Goal: Task Accomplishment & Management: Complete application form

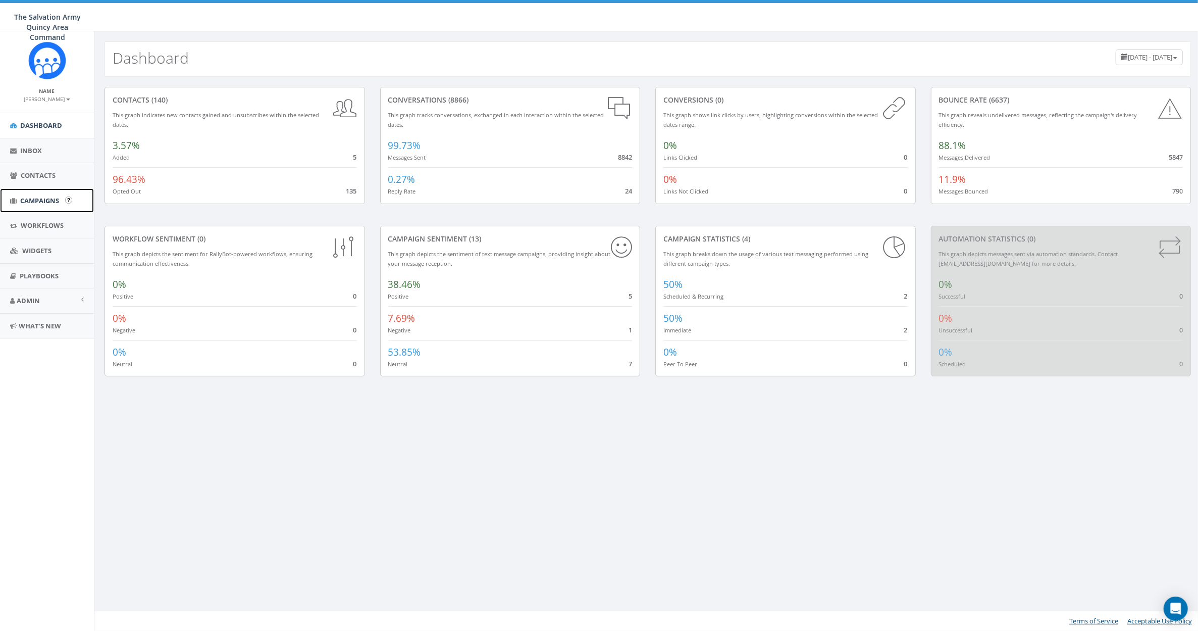
click at [38, 199] on span "Campaigns" at bounding box center [39, 200] width 39 height 9
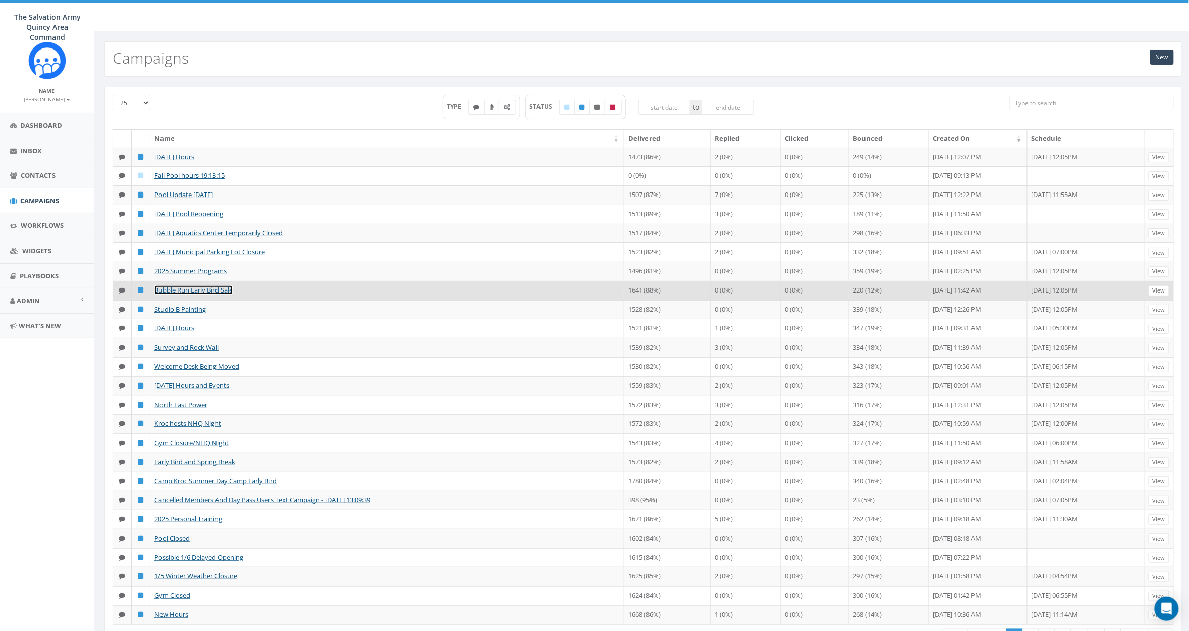
click at [197, 285] on link "Bubble Run Early Bird Sale" at bounding box center [193, 289] width 78 height 9
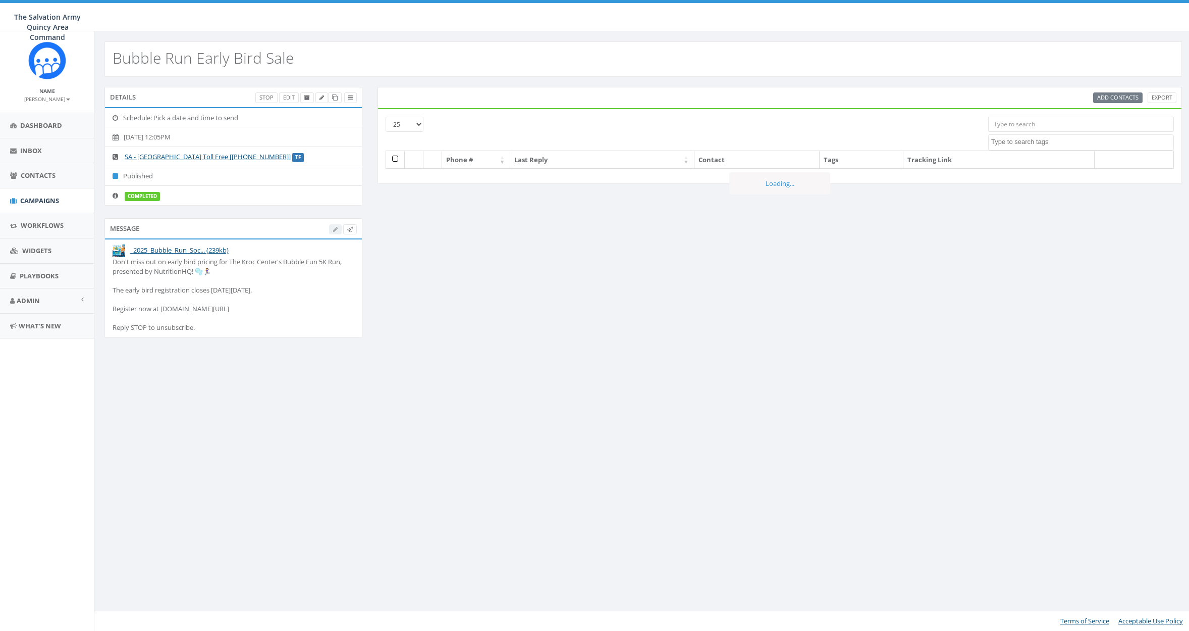
select select
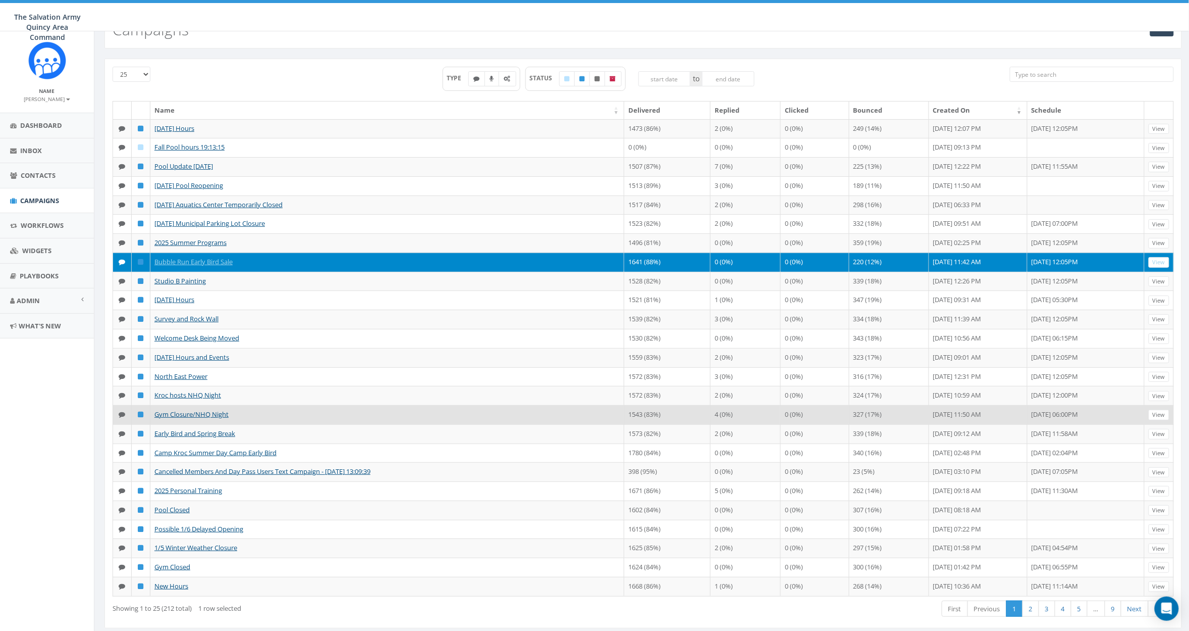
scroll to position [33, 0]
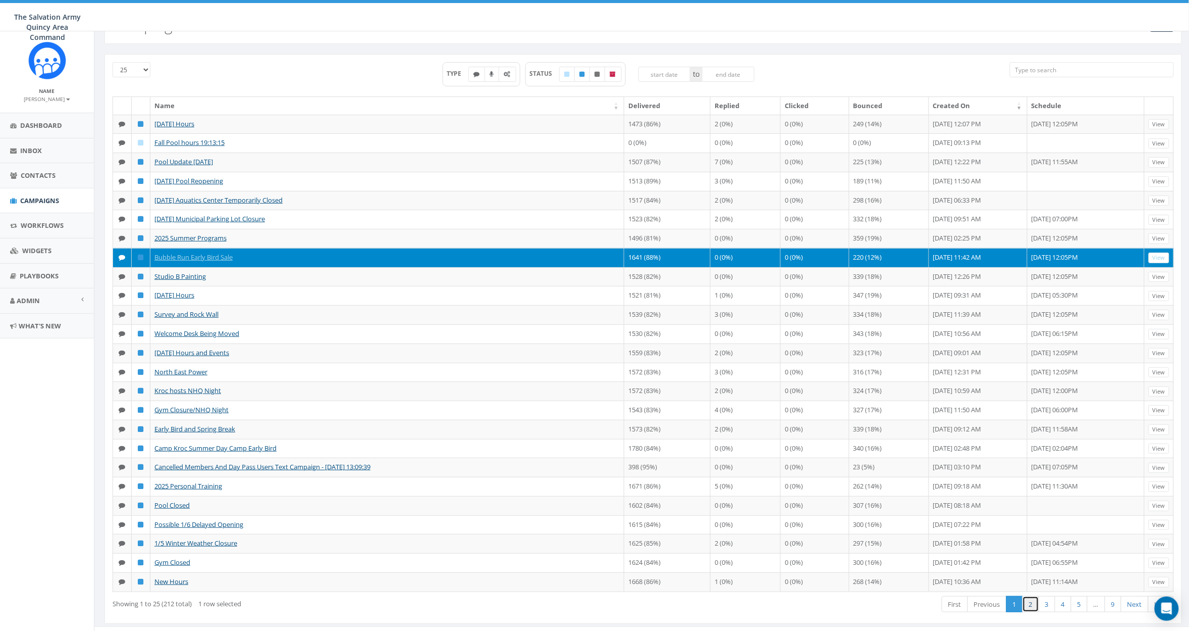
click at [1034, 596] on link "2" at bounding box center [1031, 604] width 17 height 17
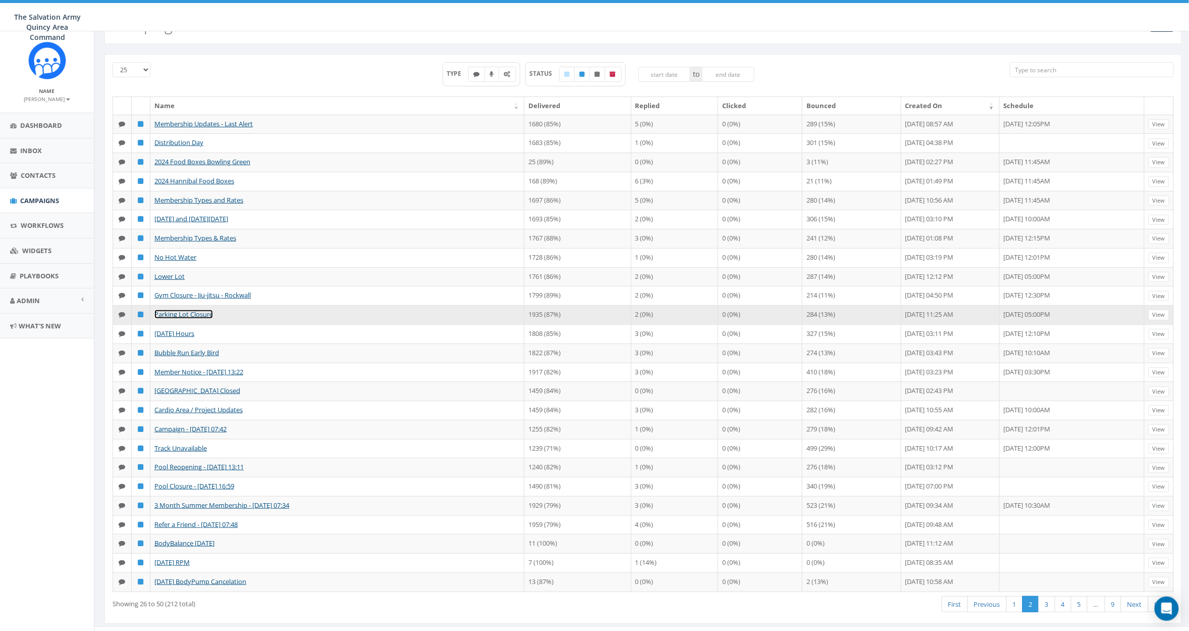
click at [185, 319] on link "Parking Lot Closure" at bounding box center [183, 313] width 59 height 9
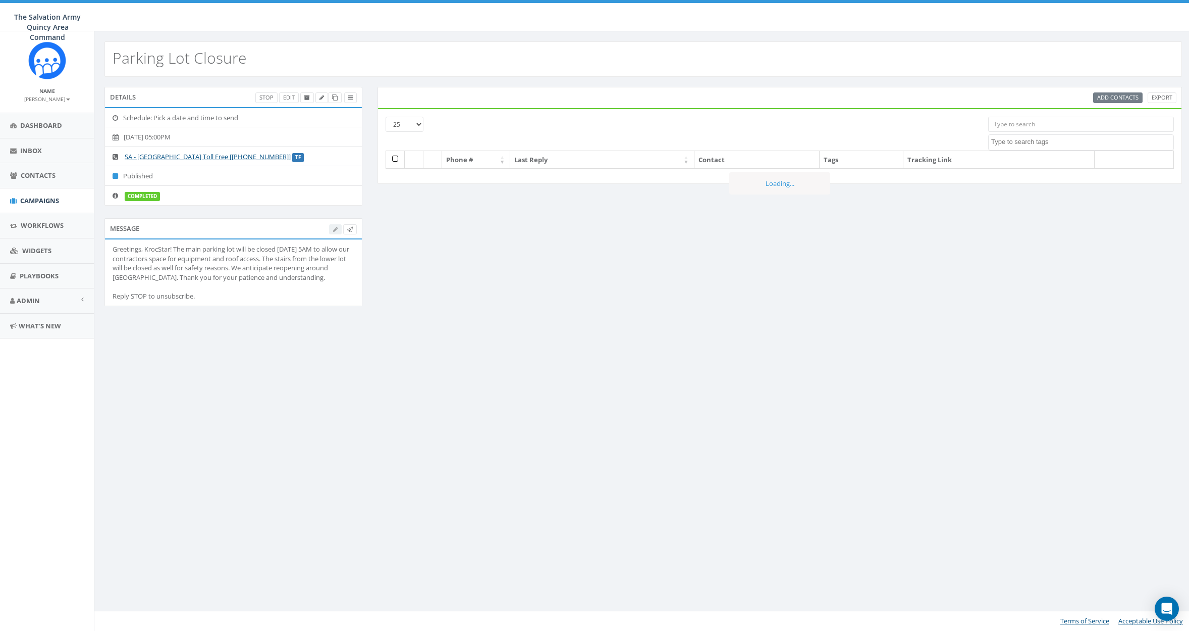
select select
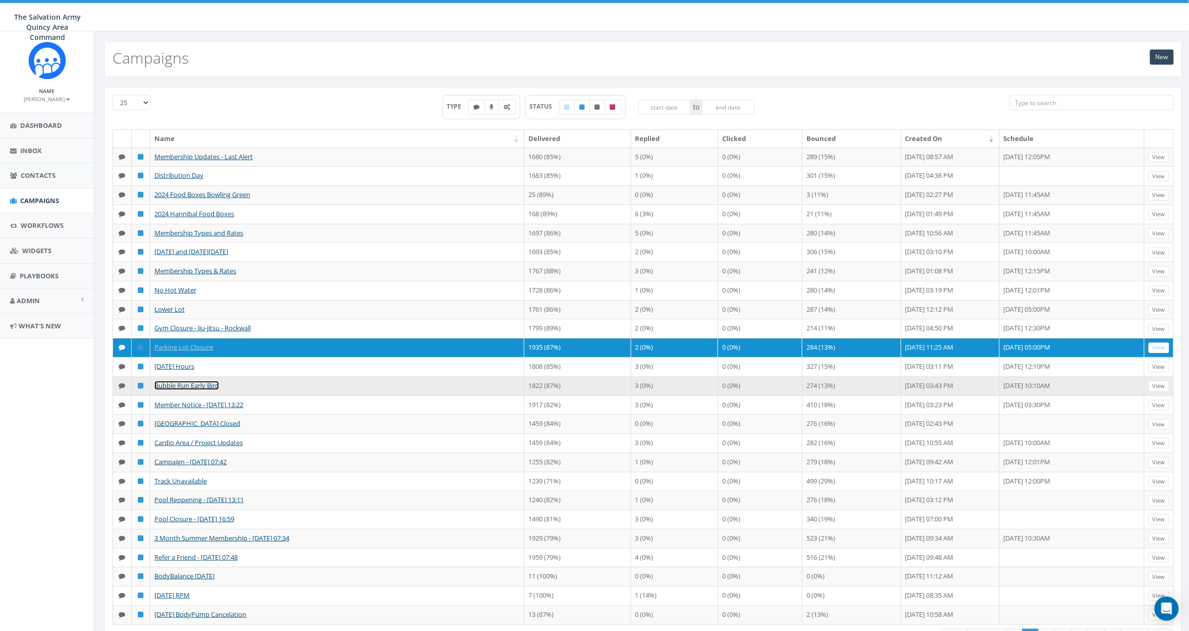
click at [196, 390] on link "Bubble Run Early Bird" at bounding box center [186, 385] width 65 height 9
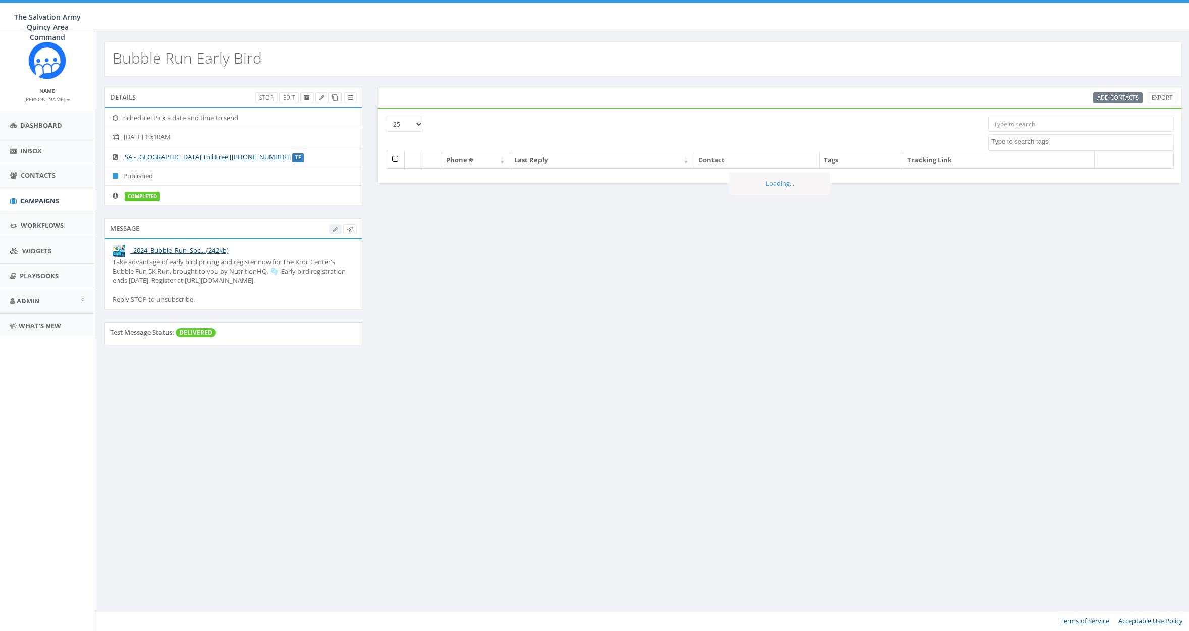
select select
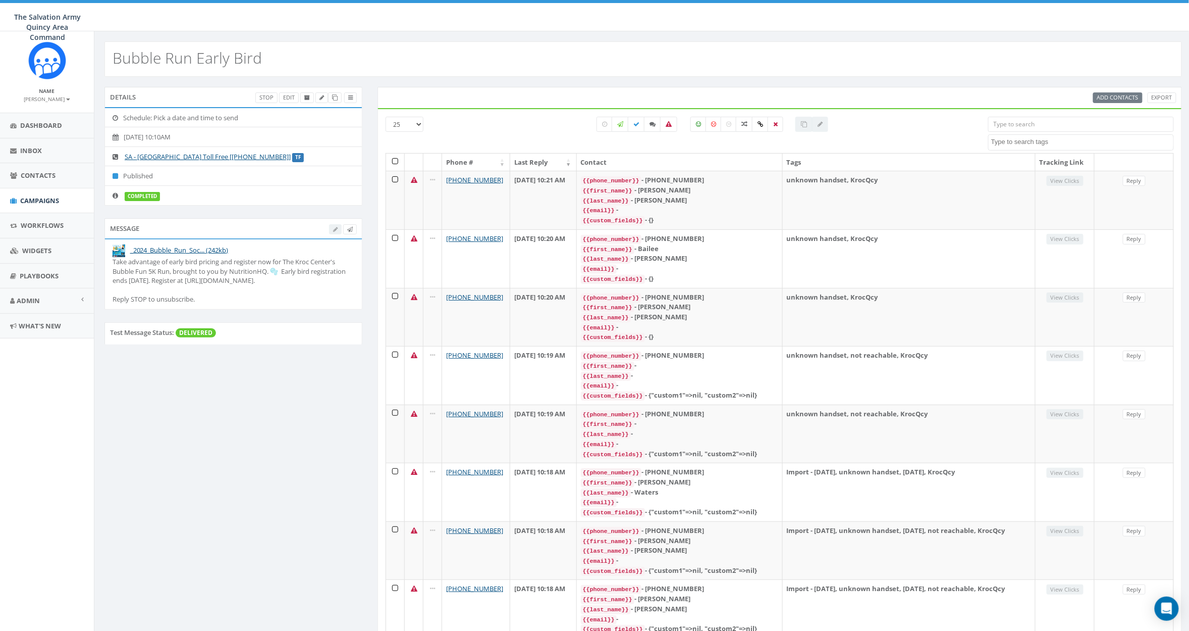
drag, startPoint x: 208, startPoint y: 296, endPoint x: 111, endPoint y: 261, distance: 103.2
click at [111, 261] on li "_2024_Bubble_Run_Soc... (242kb) Take advantage of early bird pricing and regist…" at bounding box center [233, 274] width 257 height 70
copy div "Take advantage of early bird pricing and register now for The Kroc Center's Bub…"
click at [35, 124] on span "Dashboard" at bounding box center [41, 125] width 42 height 9
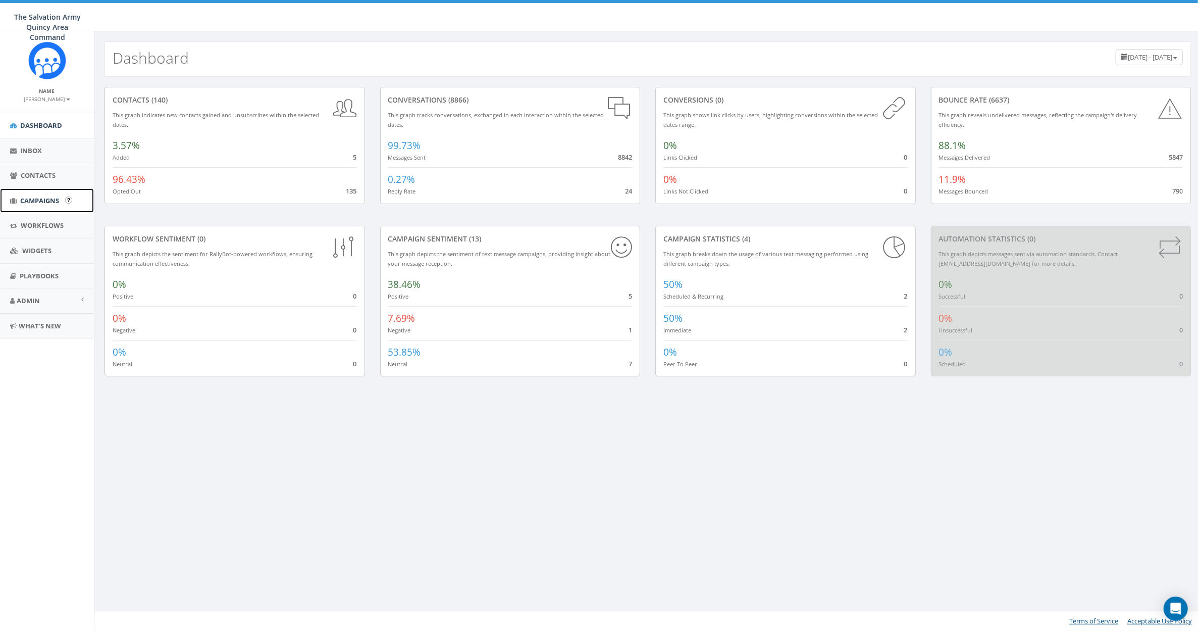
click at [51, 198] on span "Campaigns" at bounding box center [39, 200] width 39 height 9
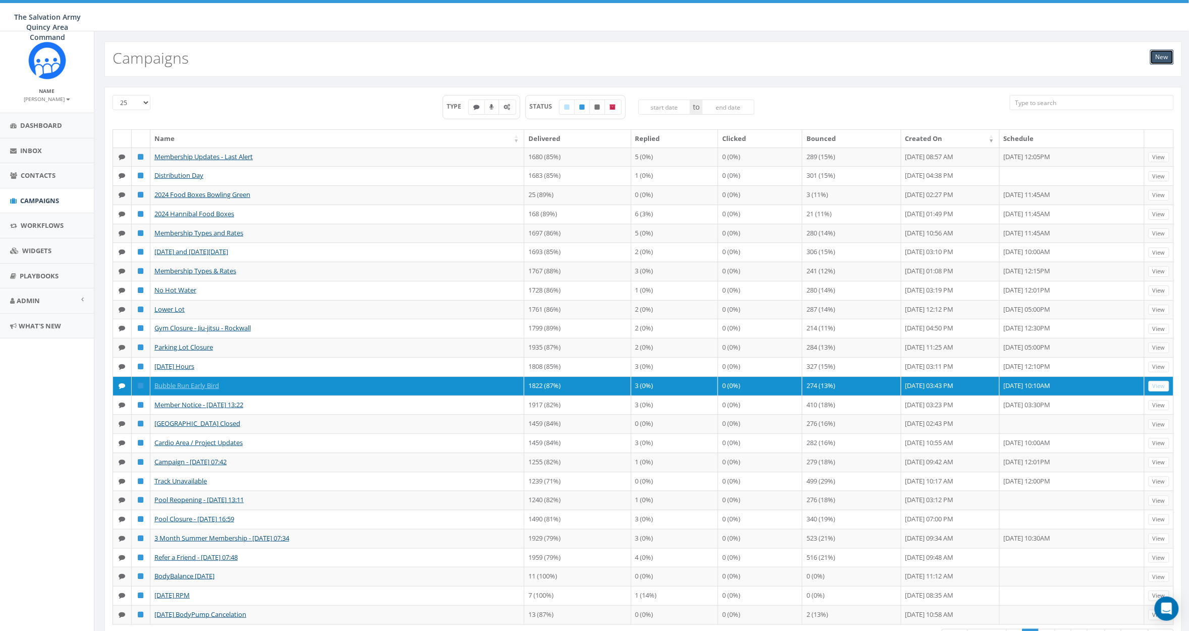
click at [1161, 56] on link "New" at bounding box center [1163, 56] width 24 height 15
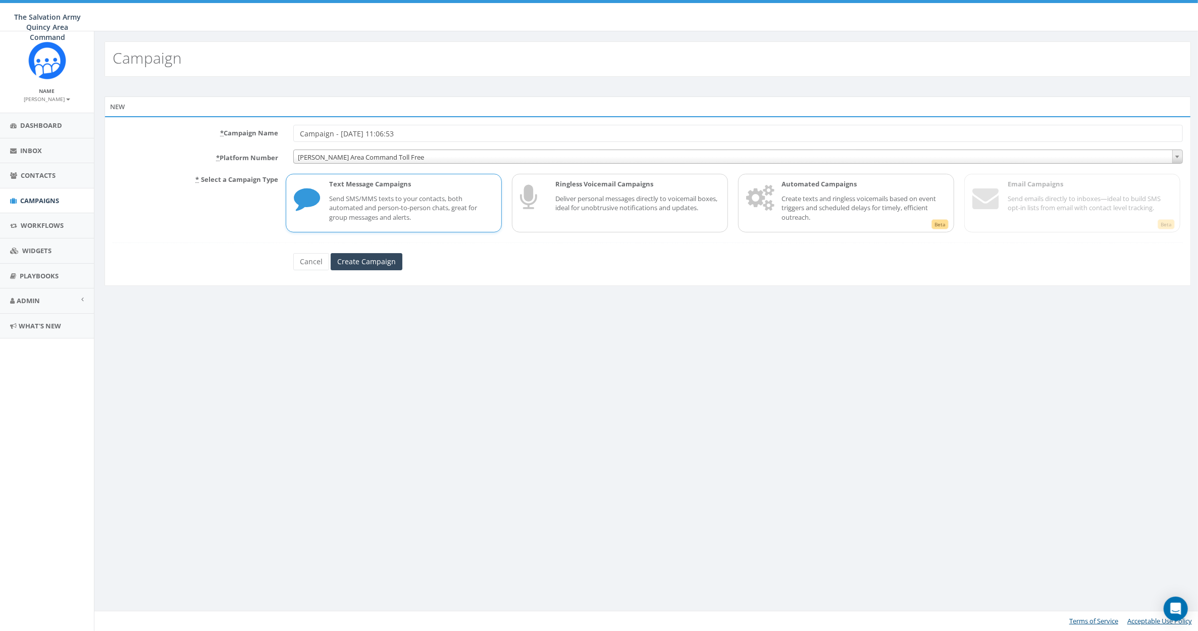
click at [433, 130] on input "Campaign - 09/09/2025, 11:06:53" at bounding box center [738, 133] width 890 height 17
drag, startPoint x: 426, startPoint y: 133, endPoint x: 300, endPoint y: 134, distance: 125.2
click at [299, 133] on input "Campaign - 09/09/2025, 11:06:53" at bounding box center [738, 133] width 890 height 17
type input "Bubble. Run & Parking Lot"
click at [421, 159] on span "SA Hannibal Area Command Toll Free" at bounding box center [738, 157] width 889 height 14
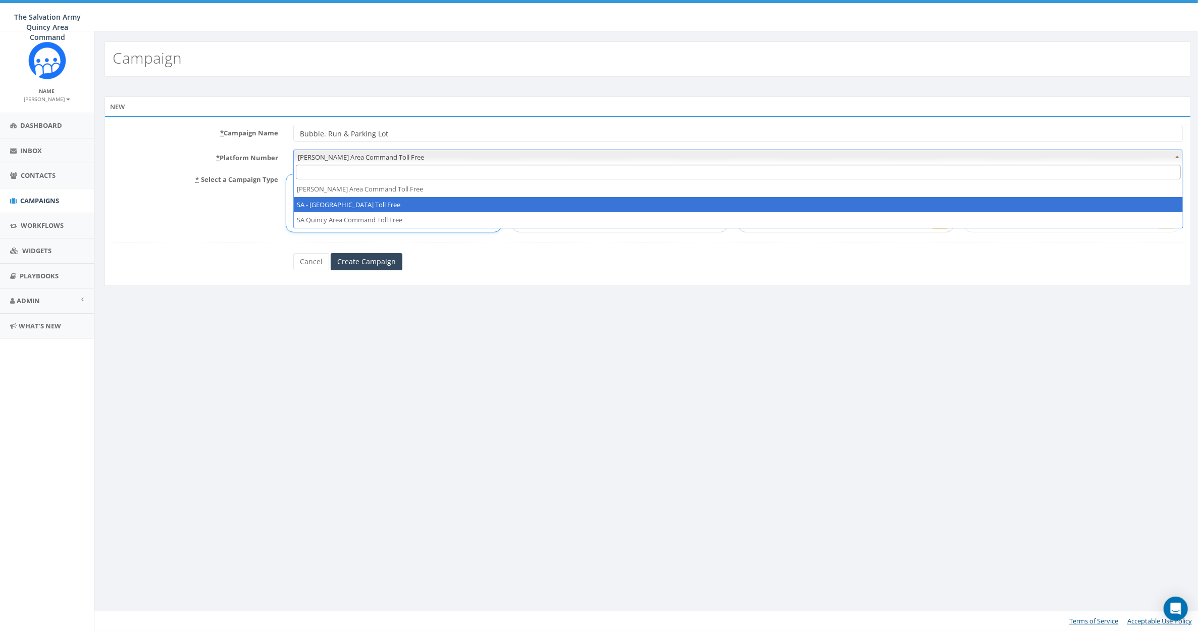
select select "102550"
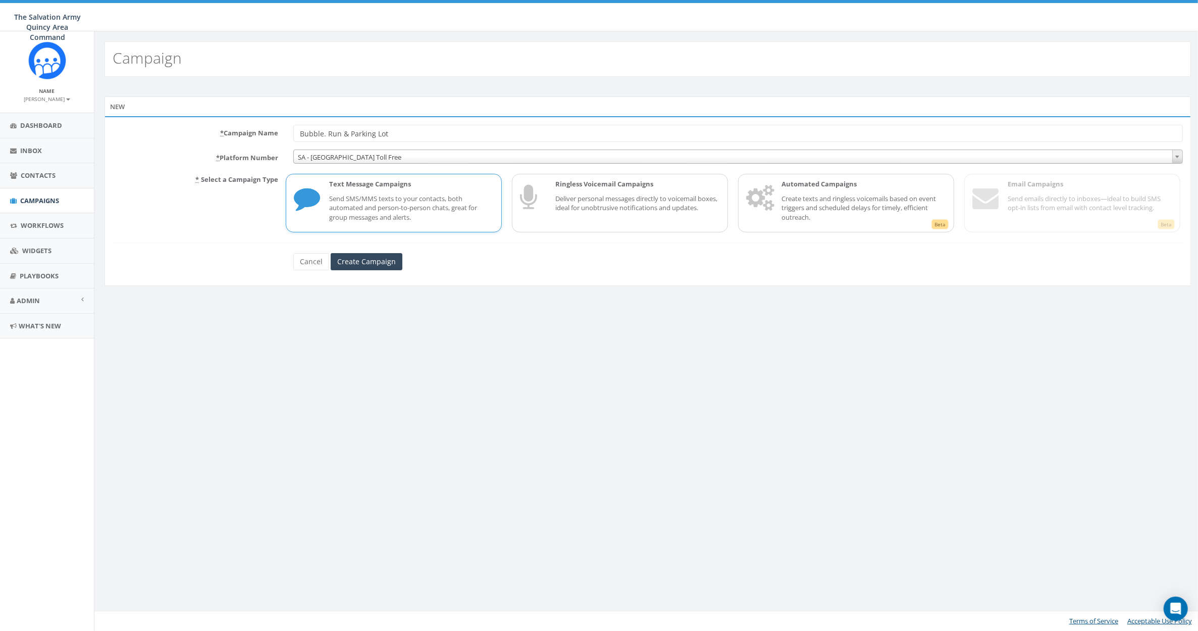
click at [386, 209] on p "Send SMS/MMS texts to your contacts, both automated and person-to-person chats,…" at bounding box center [411, 208] width 165 height 28
click at [408, 203] on p "Send SMS/MMS texts to your contacts, both automated and person-to-person chats,…" at bounding box center [411, 208] width 165 height 28
drag, startPoint x: 328, startPoint y: 135, endPoint x: 326, endPoint y: 141, distance: 6.7
click at [326, 140] on input "Bubble. Run & Parking Lot" at bounding box center [738, 133] width 890 height 17
drag, startPoint x: 300, startPoint y: 133, endPoint x: 313, endPoint y: 151, distance: 22.1
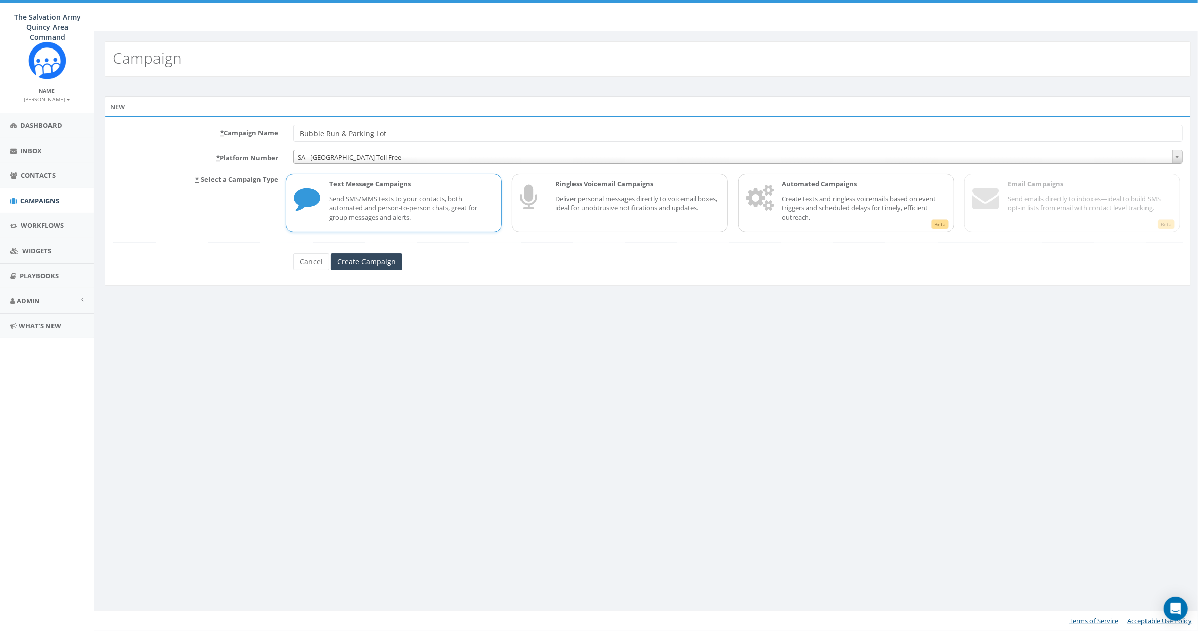
click at [300, 134] on input "Bubble Run & Parking Lot" at bounding box center [738, 133] width 890 height 17
click at [389, 129] on input "Bubble Run & Parking Lot" at bounding box center [738, 133] width 890 height 17
type input "Bubble Run & Parking Lot Closure"
drag, startPoint x: 367, startPoint y: 183, endPoint x: 368, endPoint y: 216, distance: 32.3
click at [367, 183] on p "Text Message Campaigns" at bounding box center [411, 184] width 165 height 10
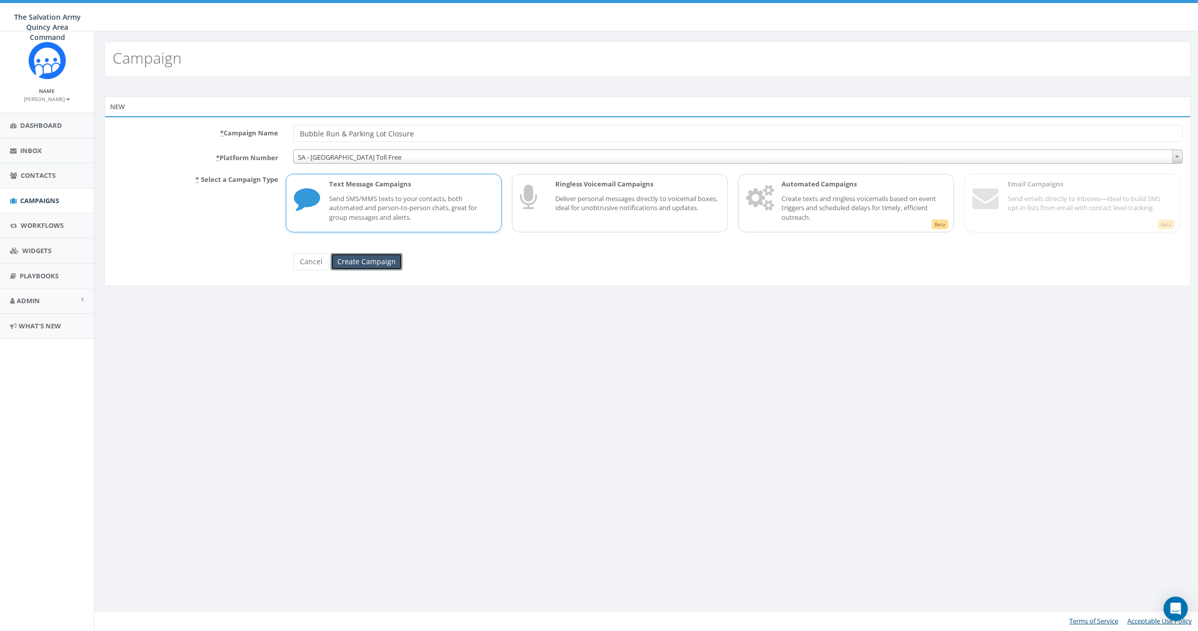
click at [368, 259] on input "Create Campaign" at bounding box center [367, 261] width 72 height 17
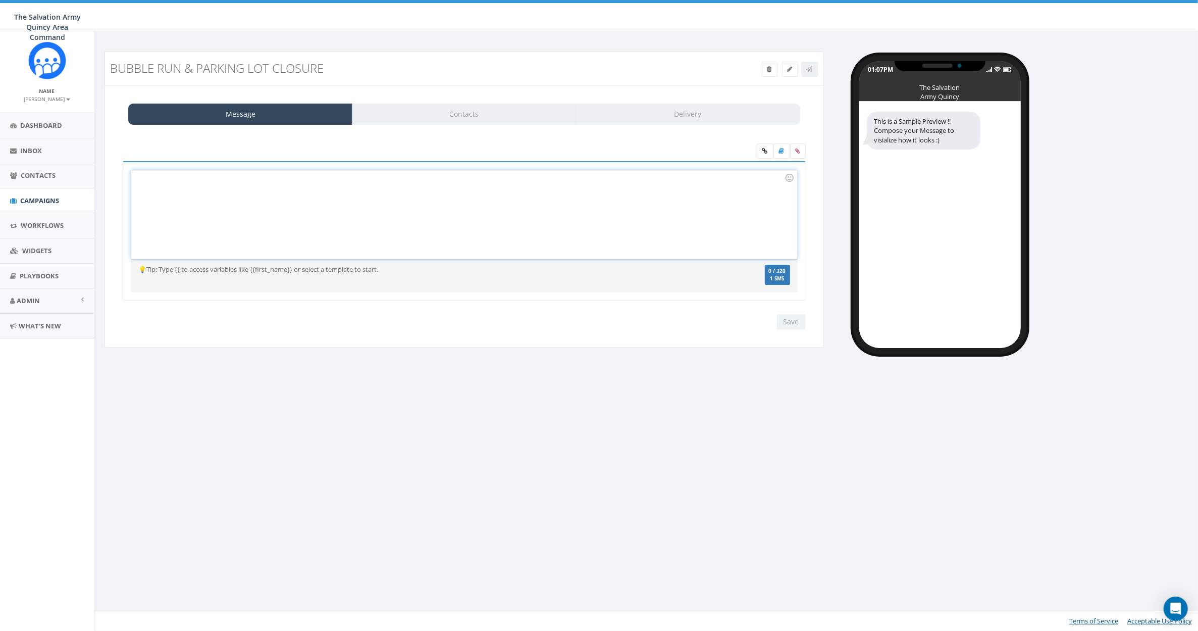
click at [356, 224] on div at bounding box center [463, 214] width 665 height 88
click at [768, 148] on icon at bounding box center [765, 151] width 6 height 6
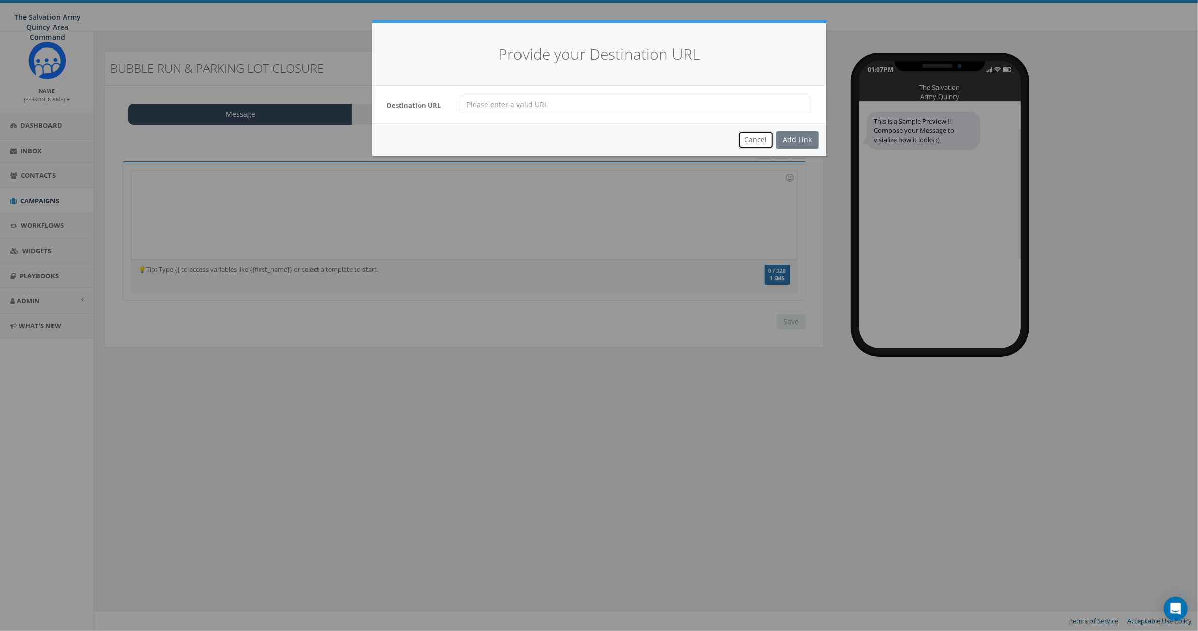
click at [752, 137] on button "Cancel" at bounding box center [756, 139] width 36 height 17
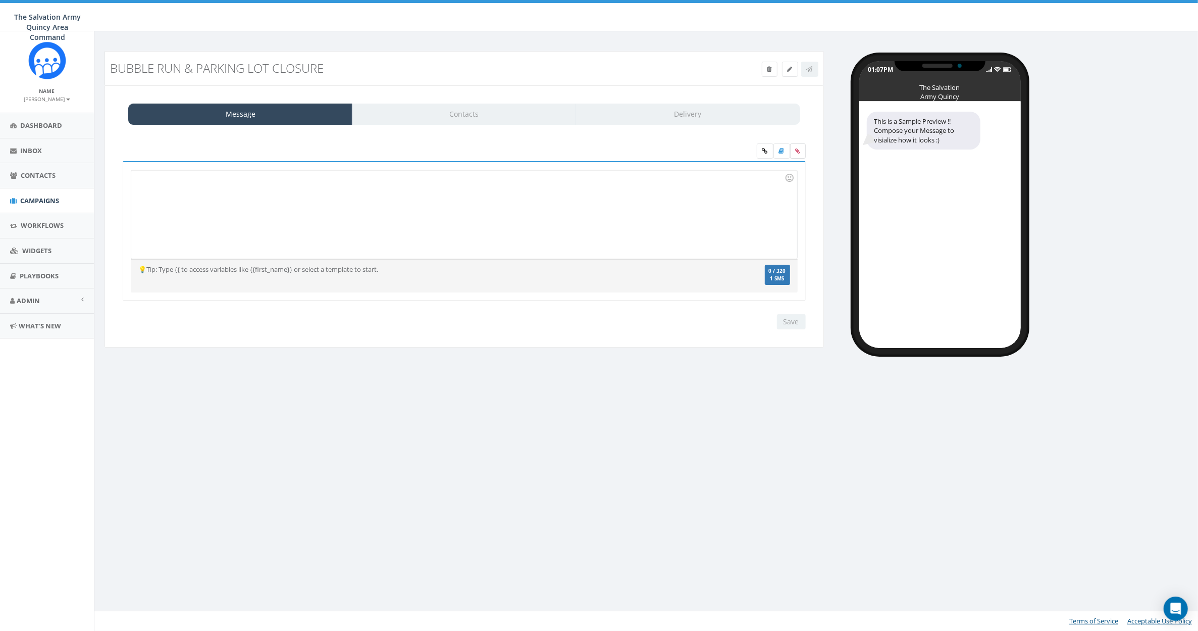
click at [800, 148] on icon at bounding box center [798, 151] width 5 height 6
click at [0, 0] on input "file" at bounding box center [0, 0] width 0 height 0
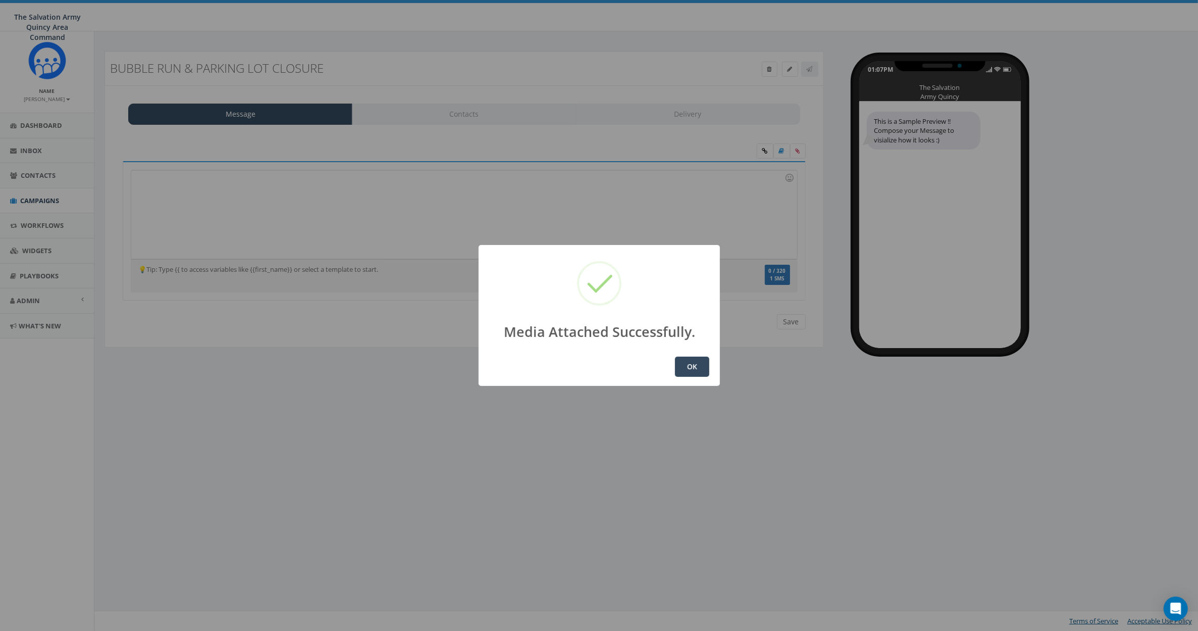
click at [688, 365] on button "OK" at bounding box center [692, 366] width 34 height 20
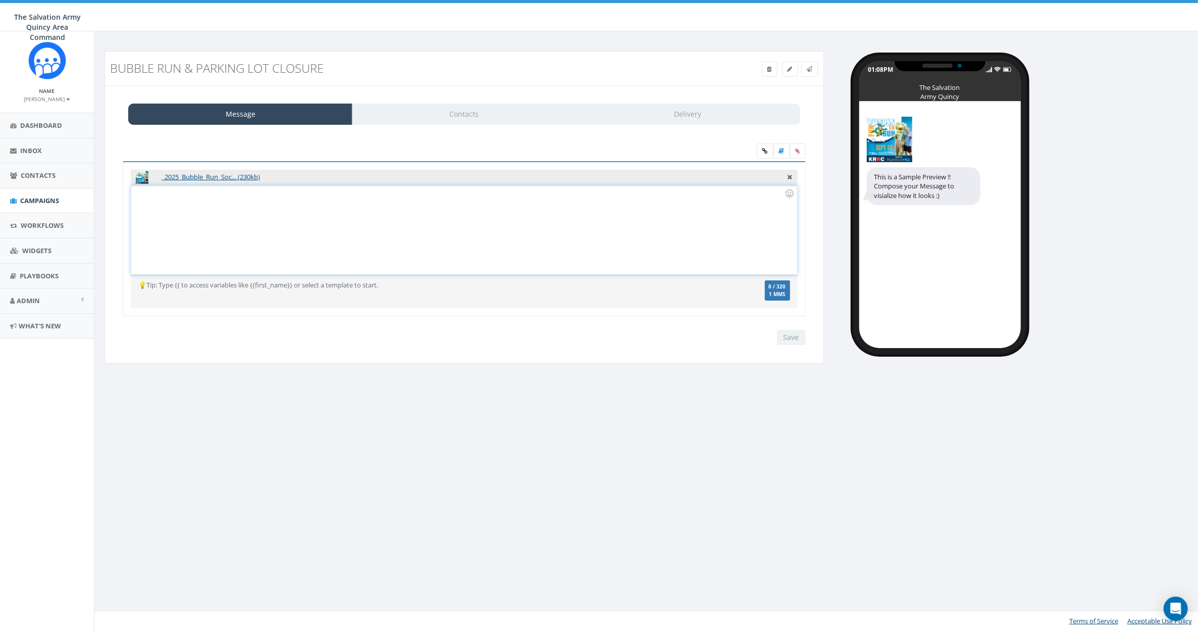
click at [470, 217] on div at bounding box center [463, 230] width 665 height 88
click at [212, 204] on div at bounding box center [463, 230] width 665 height 88
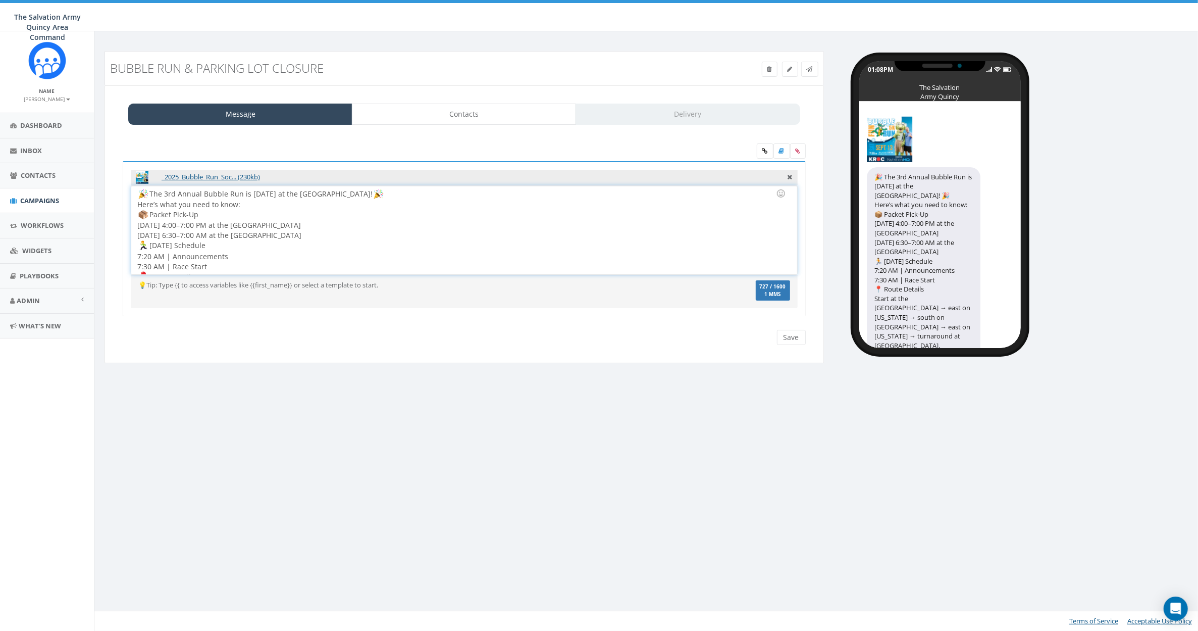
drag, startPoint x: 349, startPoint y: 228, endPoint x: 345, endPoint y: 230, distance: 5.2
click at [349, 228] on div "The 3rd Annual Bubble Run is [DATE] at the [GEOGRAPHIC_DATA]! Here’s what you n…" at bounding box center [463, 230] width 665 height 88
click at [138, 192] on img at bounding box center [143, 194] width 10 height 10
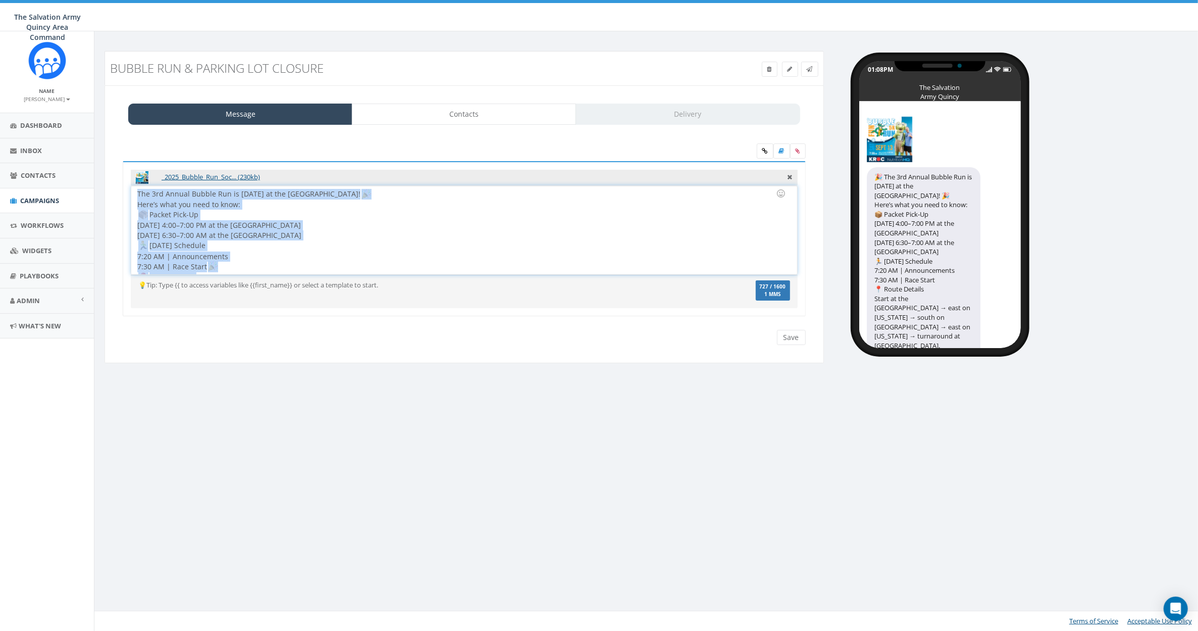
drag, startPoint x: 272, startPoint y: 263, endPoint x: 104, endPoint y: 159, distance: 197.3
click at [105, 159] on div "Message Contacts Delivery _2025_Bubble_Run_Soc... (230kb) The 3rd Annual Bubble…" at bounding box center [464, 224] width 719 height 278
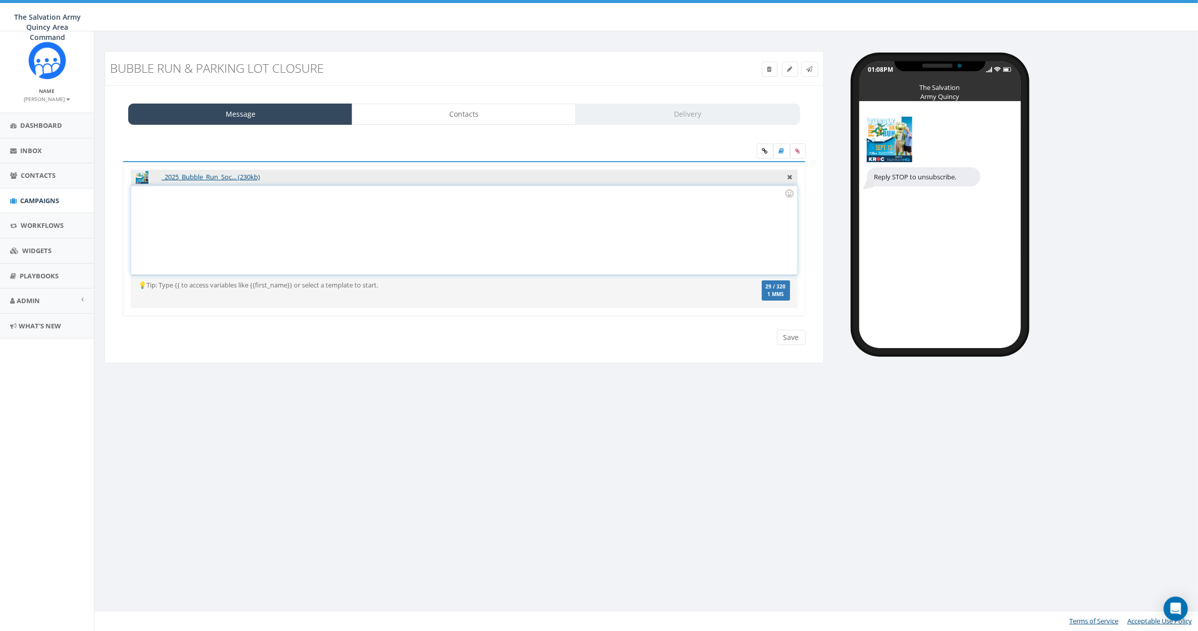
click at [347, 204] on div at bounding box center [463, 230] width 665 height 88
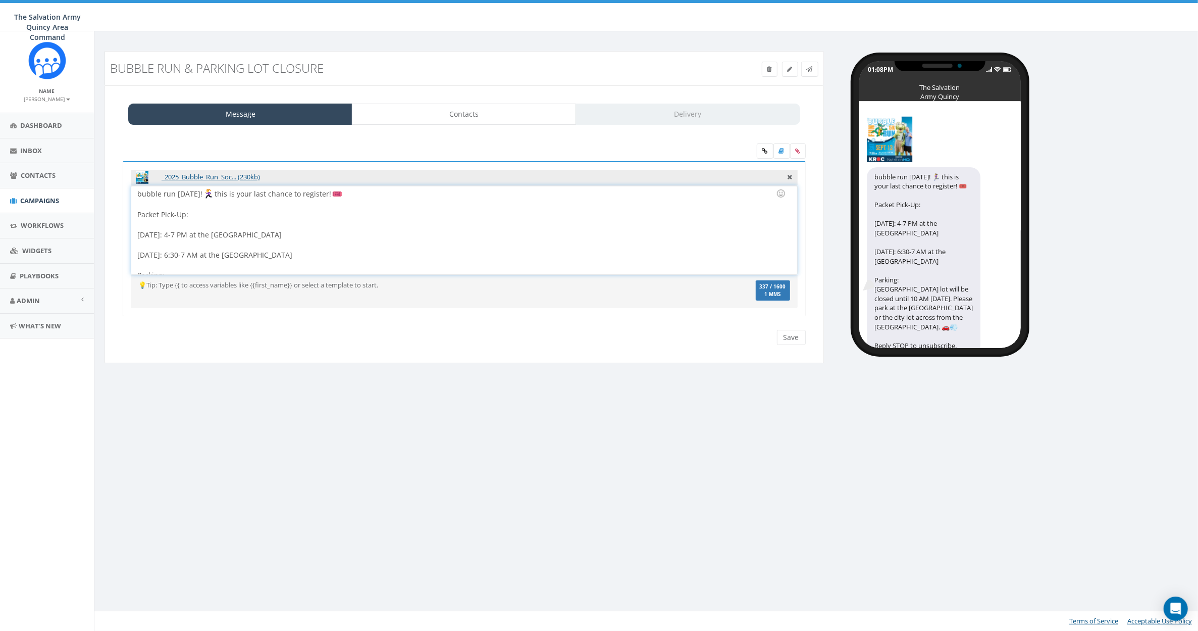
drag, startPoint x: 184, startPoint y: 214, endPoint x: 190, endPoint y: 227, distance: 14.5
click at [184, 215] on div "bubble run [DATE]! this is your last chance to register! Packet Pick-Up: [DATE]…" at bounding box center [463, 230] width 665 height 88
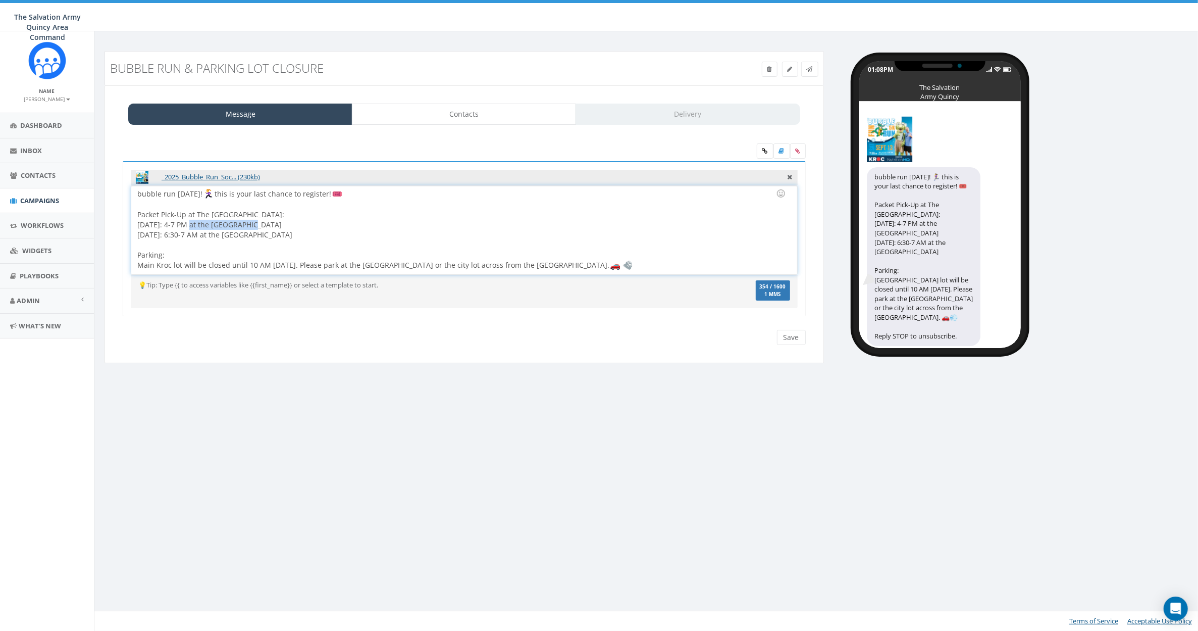
drag, startPoint x: 256, startPoint y: 224, endPoint x: 186, endPoint y: 226, distance: 70.7
click at [186, 226] on div "[DATE]: 4-7 PM at the [GEOGRAPHIC_DATA]" at bounding box center [460, 225] width 647 height 10
drag, startPoint x: 258, startPoint y: 233, endPoint x: 201, endPoint y: 233, distance: 56.5
click at [201, 233] on div "[DATE]: 6:30-7 AM at the [GEOGRAPHIC_DATA]" at bounding box center [460, 235] width 647 height 10
drag, startPoint x: 138, startPoint y: 191, endPoint x: 142, endPoint y: 198, distance: 7.7
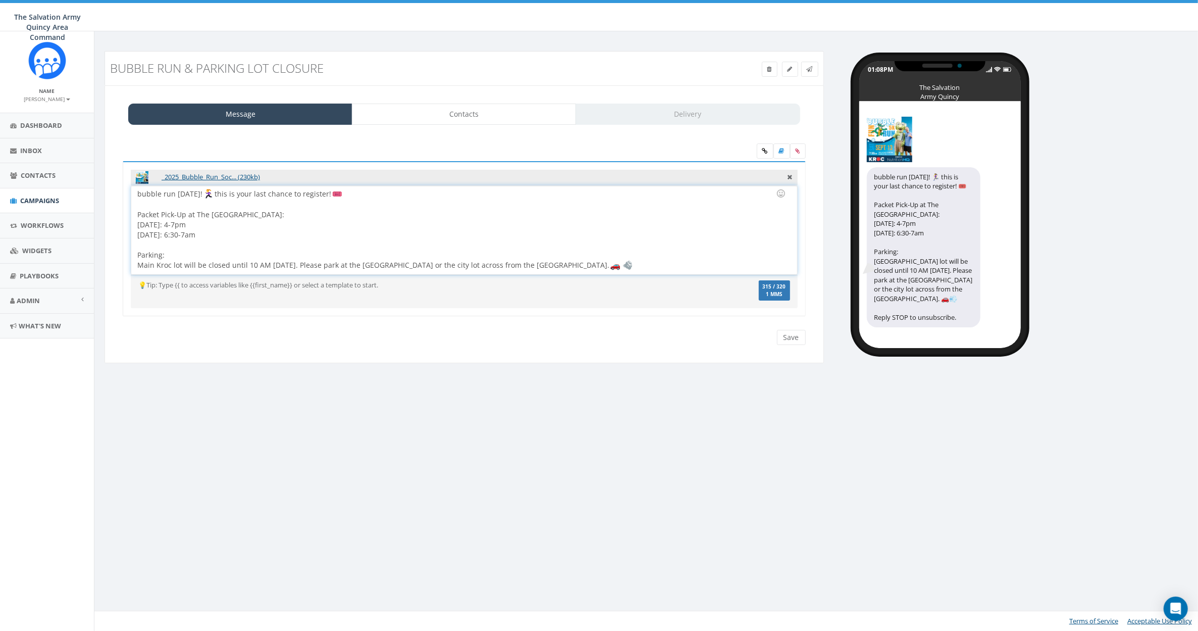
click at [138, 192] on div "bubble run [DATE]! this is your last chance to register! Packet Pick-Up at The …" at bounding box center [463, 230] width 665 height 88
click at [313, 193] on div "Join us for the Bubble Fun 5K Run THIS saturday! this is your last chance to re…" at bounding box center [463, 230] width 665 height 88
drag, startPoint x: 445, startPoint y: 193, endPoint x: 429, endPoint y: 193, distance: 16.7
click at [429, 193] on div "Join us for the Bubble Fun 5K Run THIS saturday! This is your last chance to re…" at bounding box center [463, 230] width 665 height 88
drag, startPoint x: 250, startPoint y: 213, endPoint x: 225, endPoint y: 214, distance: 25.8
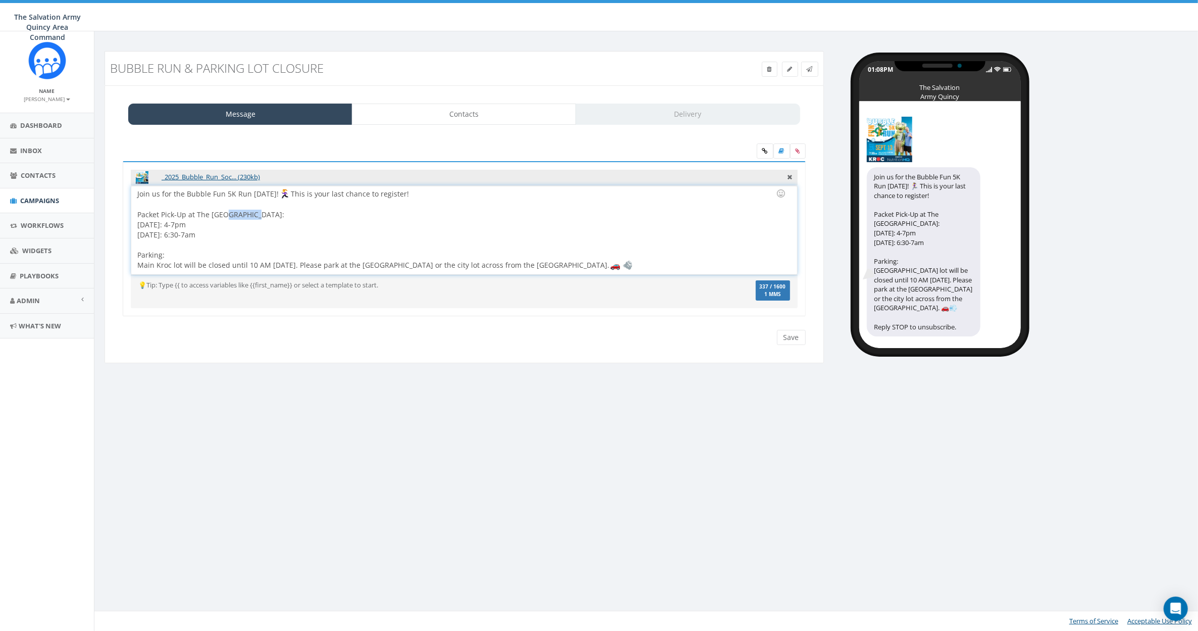
click at [225, 214] on div "Join us for the Bubble Fun 5K Run THIS saturday! This is your last chance to re…" at bounding box center [463, 230] width 665 height 88
click at [188, 212] on div "Join us for the Bubble Fun 5K Run THIS saturday! This is your last chance to re…" at bounding box center [463, 230] width 665 height 88
click at [193, 214] on div "Join us for the Bubble Fun 5K Run THIS saturday! This is your last chance to re…" at bounding box center [463, 230] width 665 height 88
drag, startPoint x: 298, startPoint y: 192, endPoint x: 134, endPoint y: 192, distance: 164.1
click at [134, 192] on div "Join us for the Bubble Fun 5K Run THIS saturday! This is your last chance to re…" at bounding box center [463, 230] width 665 height 88
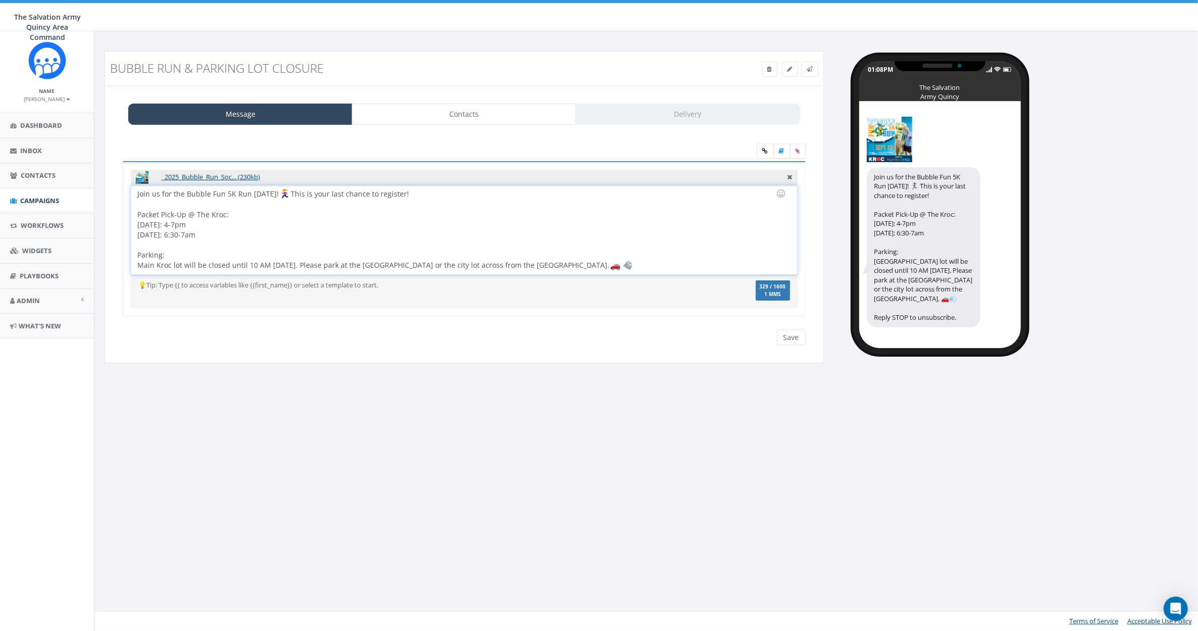
copy div "Join us for the Bubble Fun 5K Run THIS saturday!"
click at [279, 195] on div "This is your last chance to register! Packet Pick-Up @ The Kroc: Friday: 4-7pm …" at bounding box center [463, 230] width 665 height 88
click at [432, 194] on div "This is your last chance to register! Join us for the Bubble Fun 5K Run THIS sa…" at bounding box center [463, 230] width 665 height 88
drag, startPoint x: 248, startPoint y: 191, endPoint x: 256, endPoint y: 204, distance: 15.7
click at [249, 193] on div "This is your last chance to register! Join us for the Bubble Fun 5K Run THIS sa…" at bounding box center [463, 230] width 665 height 88
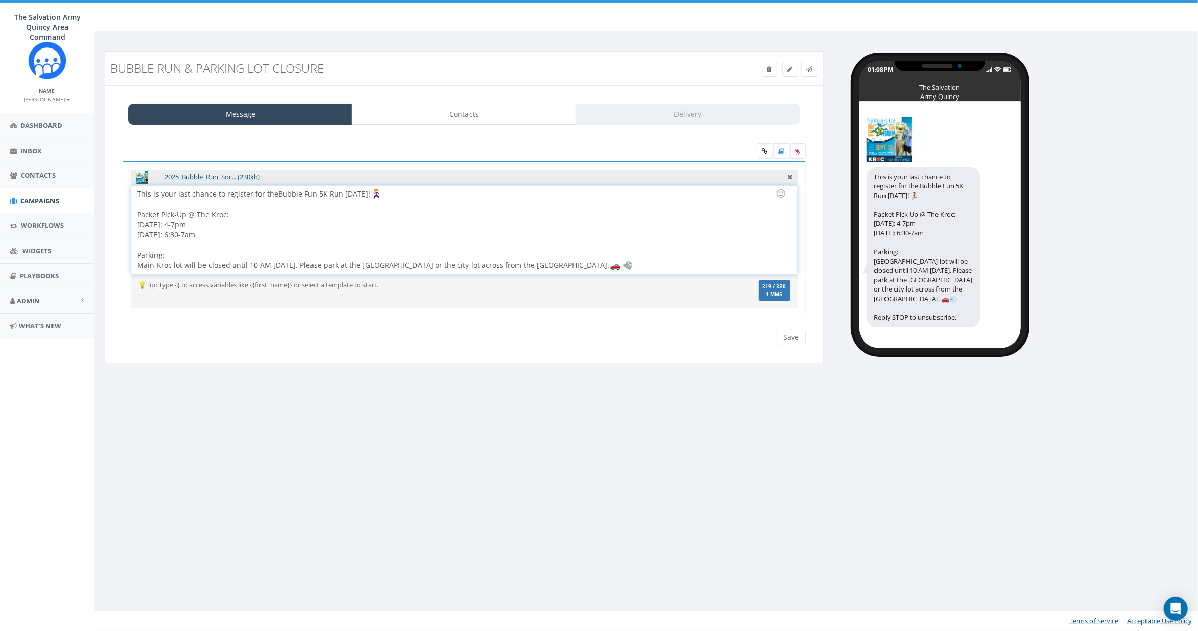
drag, startPoint x: 357, startPoint y: 193, endPoint x: 359, endPoint y: 203, distance: 10.3
click at [357, 193] on div "This is your last chance to register for the Bubble Fun 5K Run THIS saturday! P…" at bounding box center [463, 230] width 665 height 88
drag, startPoint x: 266, startPoint y: 264, endPoint x: 252, endPoint y: 264, distance: 13.6
click at [252, 264] on div "This is your last chance to register for the Bubble Fun 5K Run THIS Saturday! P…" at bounding box center [463, 230] width 665 height 88
click at [609, 268] on div "This is your last chance to register for the Bubble Fun 5K Run THIS Saturday! P…" at bounding box center [463, 230] width 665 height 88
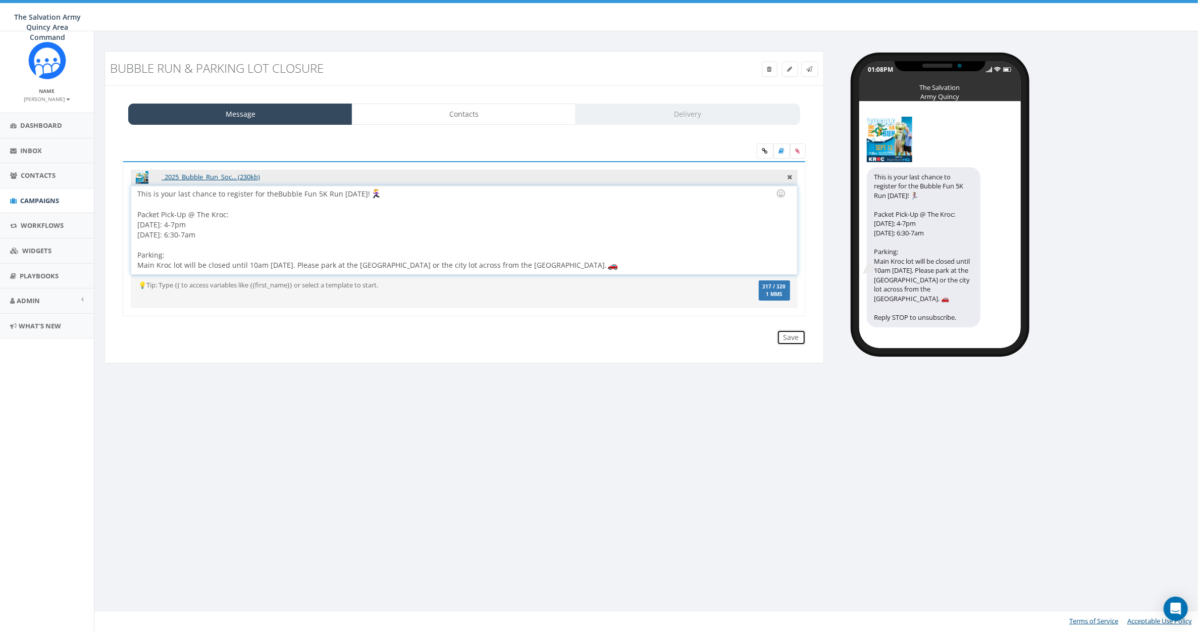
click at [790, 334] on input "Save" at bounding box center [791, 337] width 29 height 15
click at [476, 115] on link "Contacts" at bounding box center [464, 113] width 224 height 21
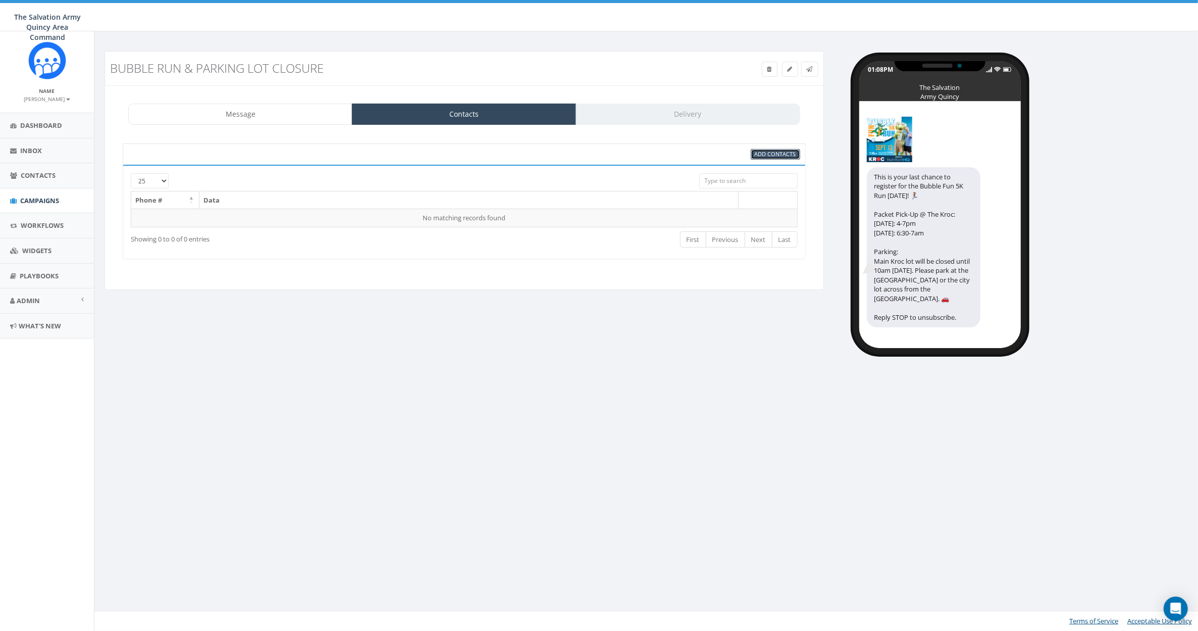
click at [772, 152] on span "Add Contacts" at bounding box center [775, 154] width 41 height 8
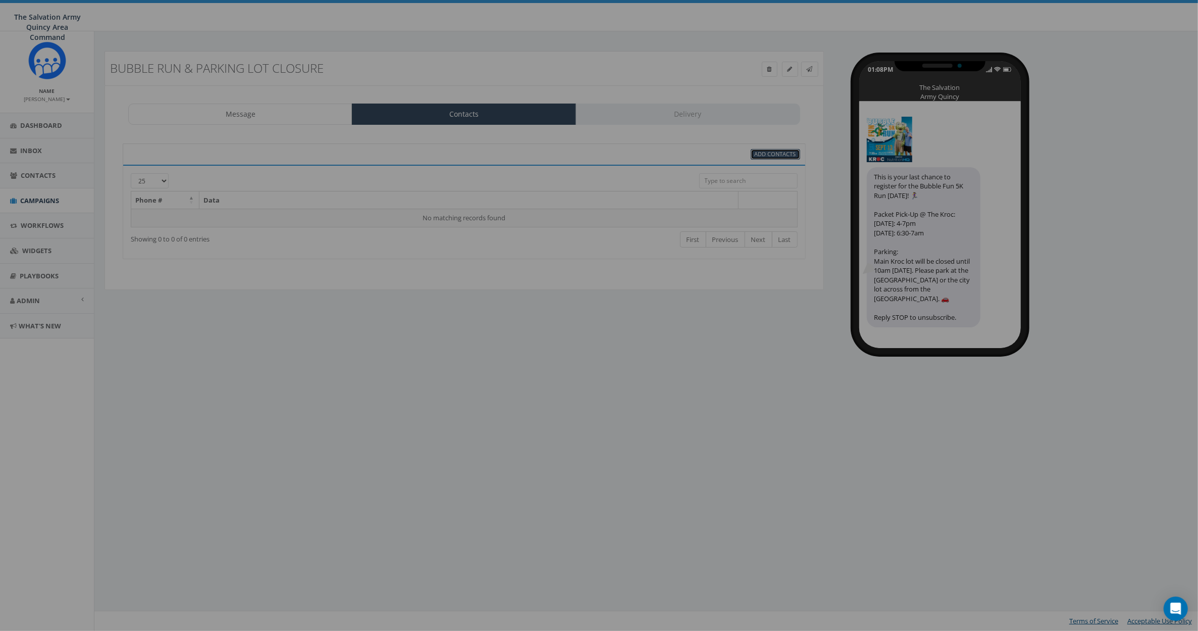
select select
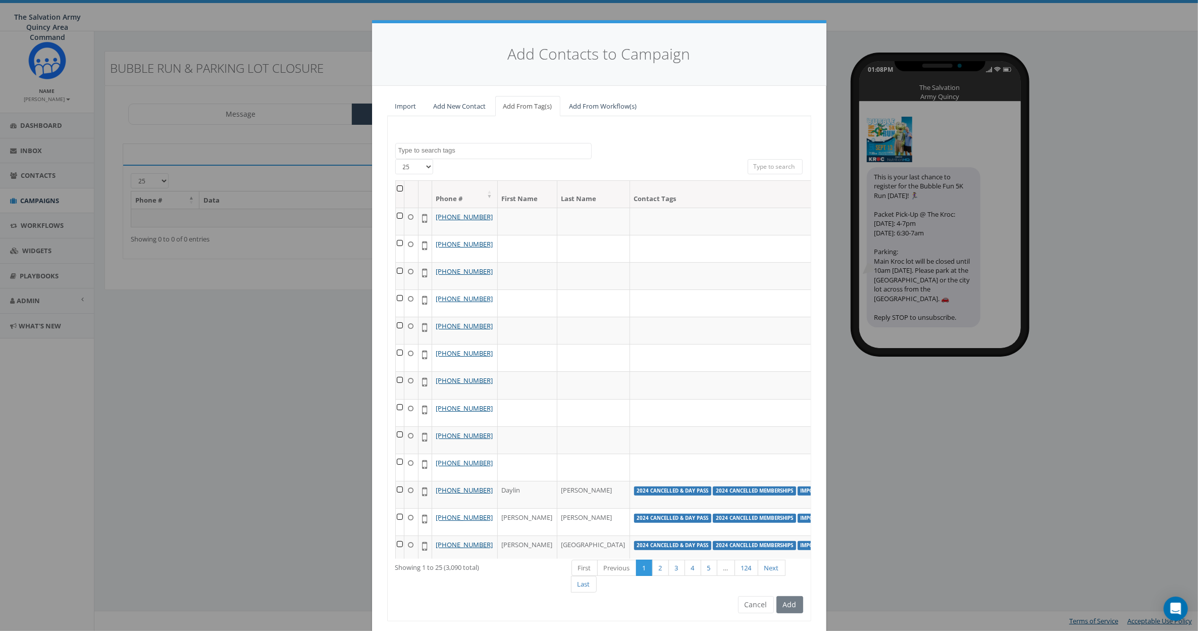
click at [487, 148] on textarea "Search" at bounding box center [494, 150] width 193 height 9
type textarea "kroc"
select select "KrocQcy"
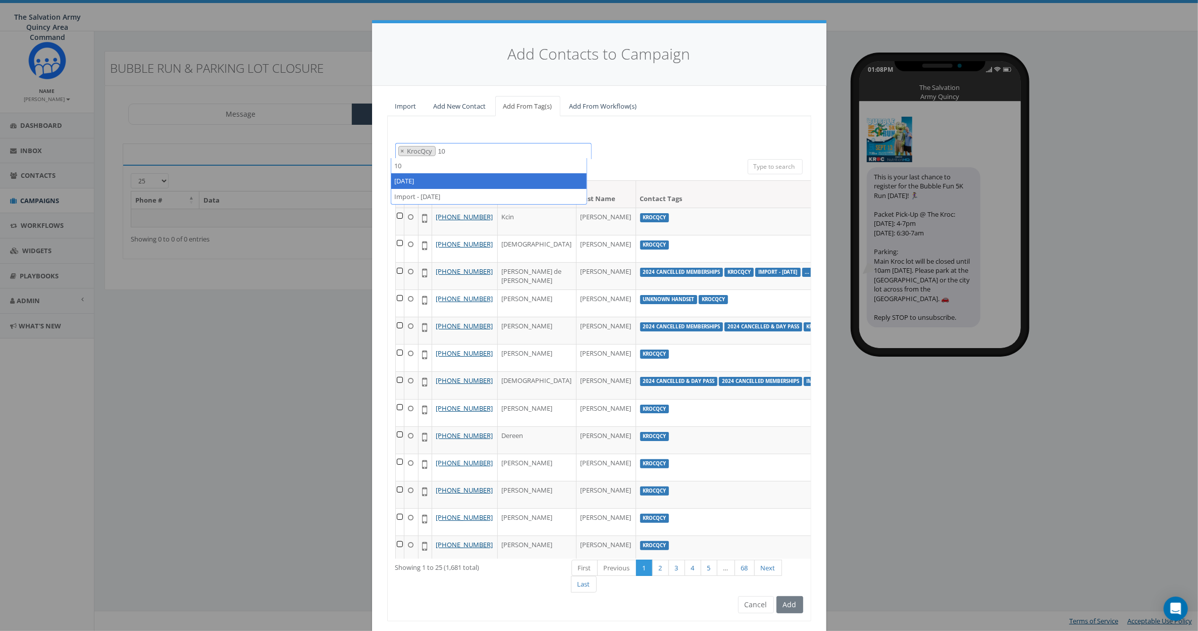
type textarea "10"
select select "2023/10/19"
type textarea "10"
click at [396, 187] on th at bounding box center [400, 194] width 9 height 27
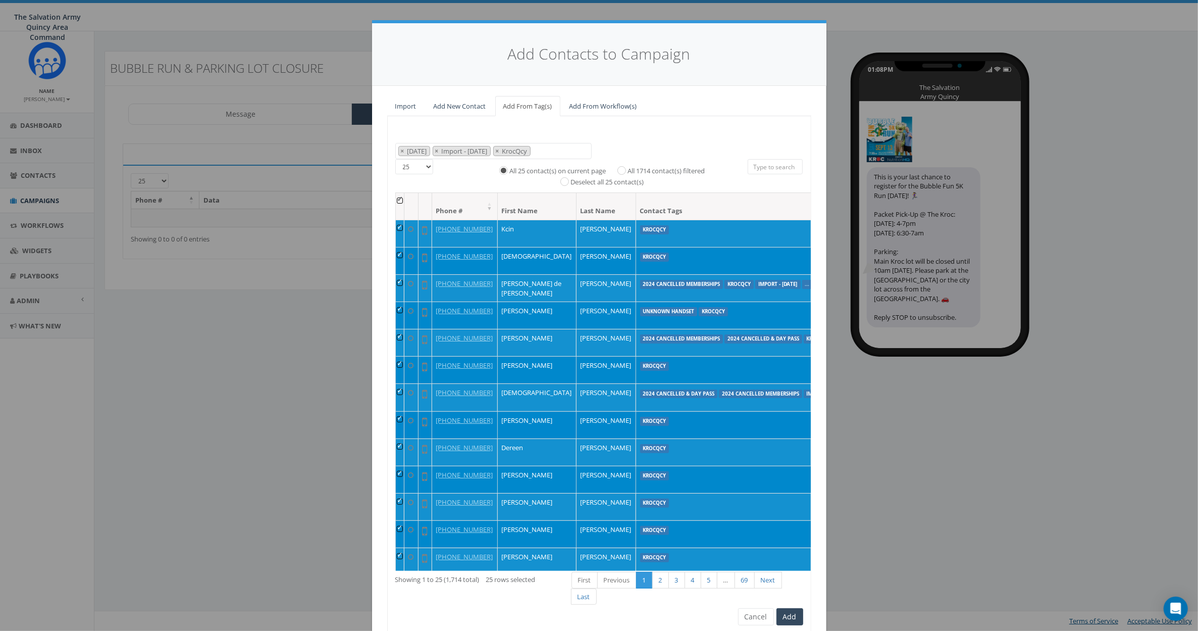
scroll to position [150, 0]
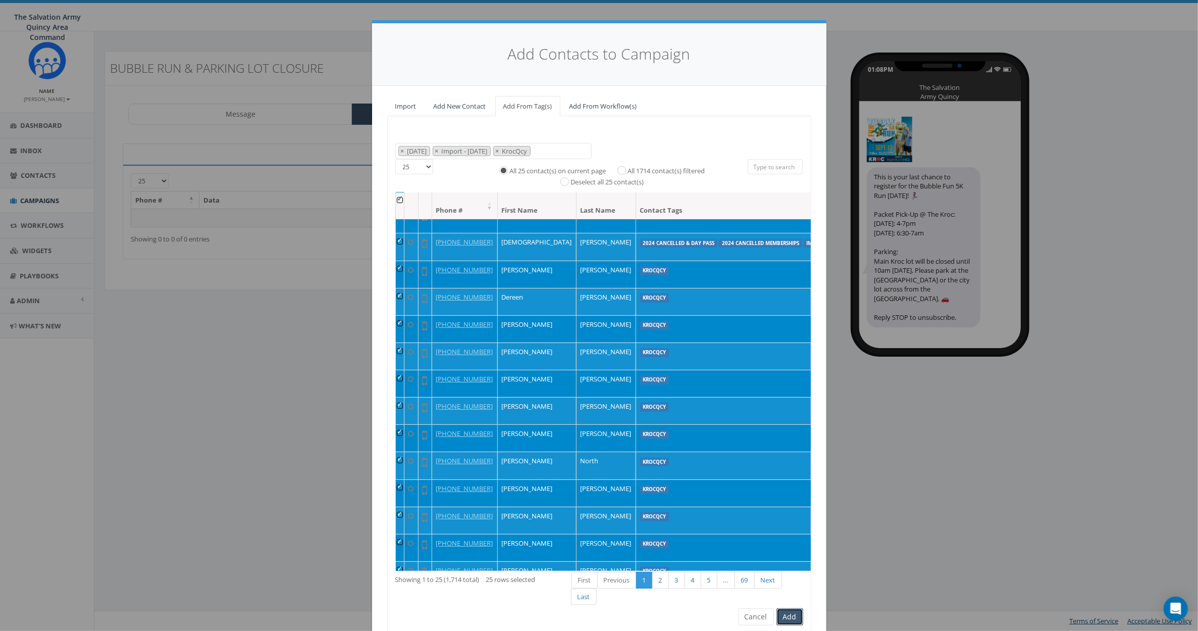
click at [783, 612] on button "Add" at bounding box center [789, 616] width 27 height 17
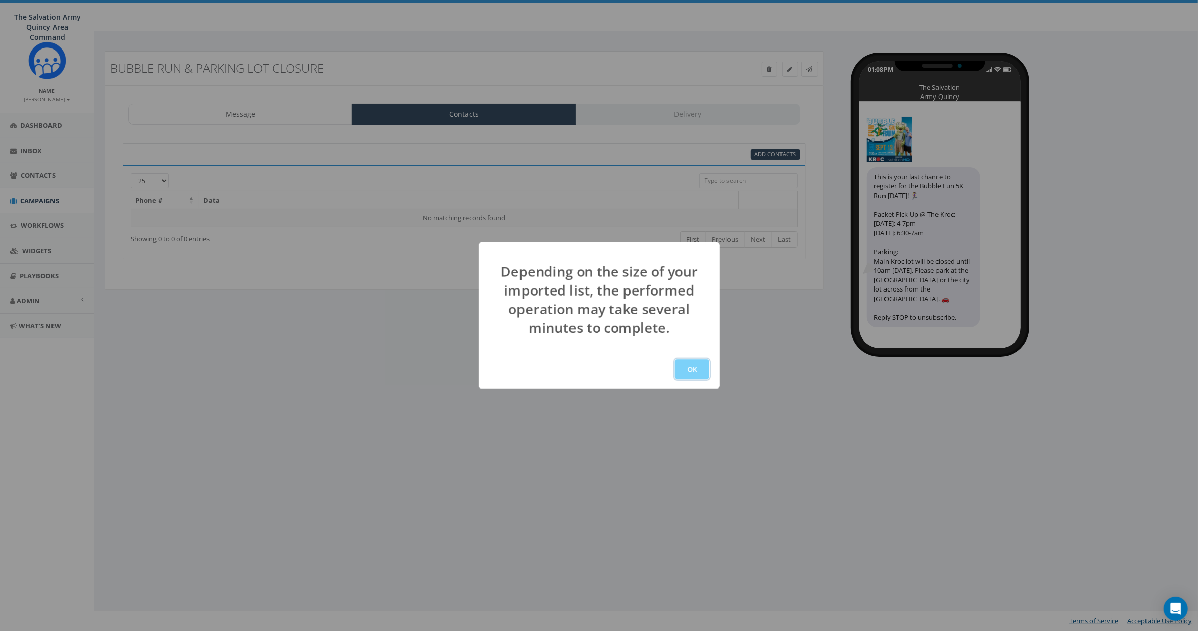
click at [692, 372] on button "OK" at bounding box center [692, 369] width 34 height 20
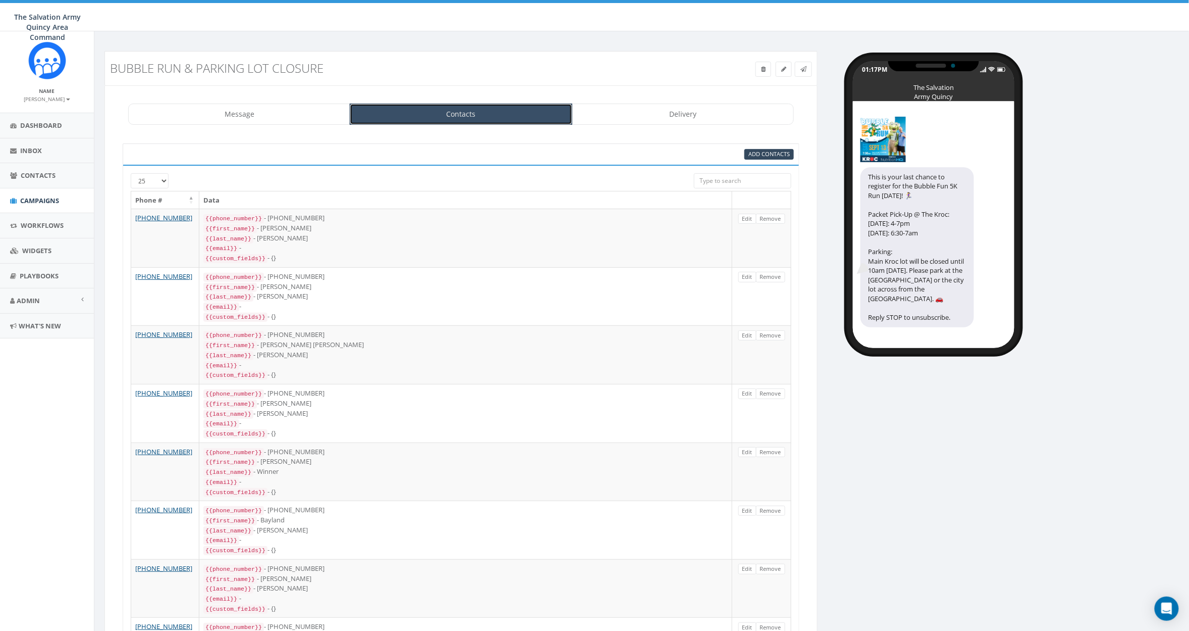
click at [456, 113] on link "Contacts" at bounding box center [461, 113] width 222 height 21
click at [762, 152] on span "Add Contacts" at bounding box center [769, 154] width 41 height 8
select select
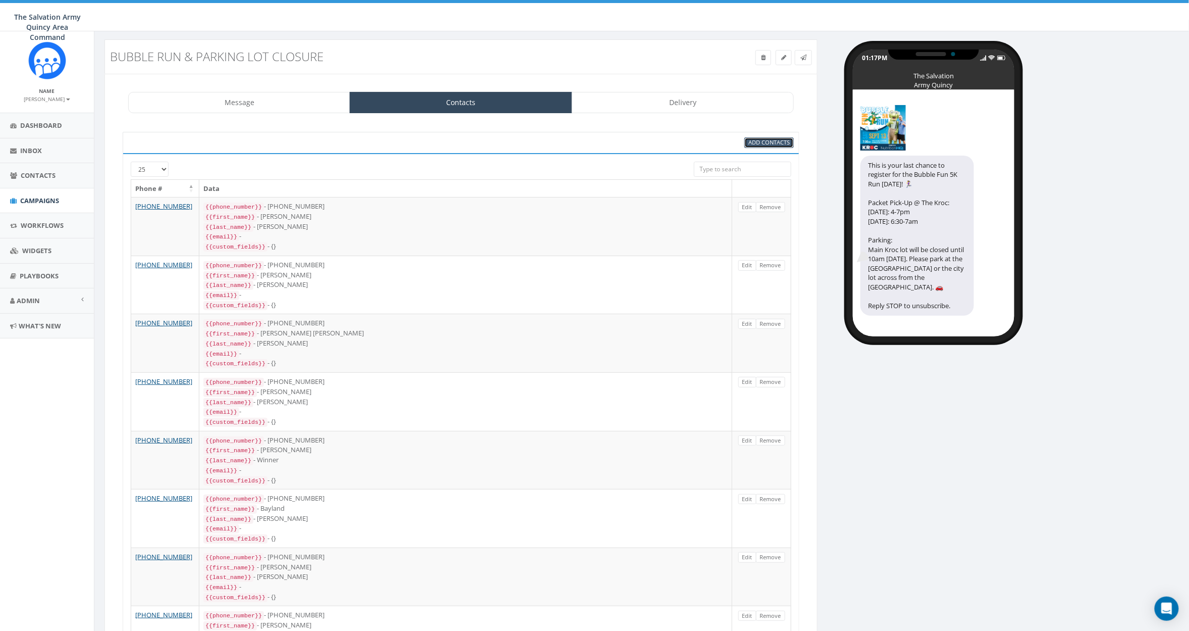
scroll to position [9, 0]
